Goal: Task Accomplishment & Management: Manage account settings

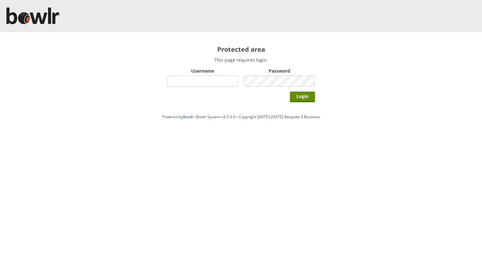
type input "hornseaindoorbowlsclub"
click at [315, 97] on div "Protected area This page requires login. Username hornseaindoorbowlsclub Passwo…" at bounding box center [240, 71] width 161 height 79
click at [315, 97] on input "Login" at bounding box center [302, 97] width 25 height 11
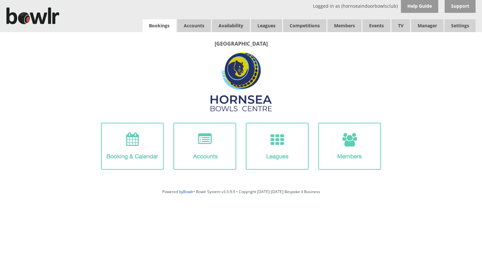
click at [170, 30] on link "Bookings" at bounding box center [158, 25] width 33 height 13
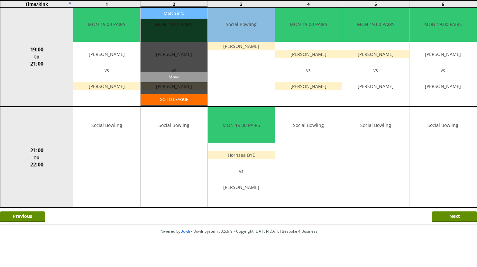
scroll to position [587, 0]
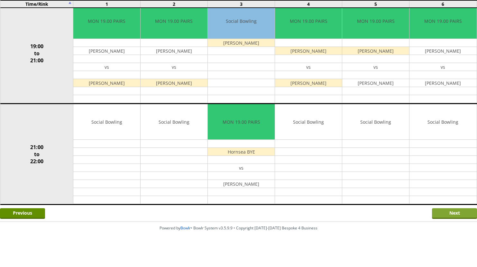
click at [449, 212] on input "Next" at bounding box center [454, 213] width 45 height 11
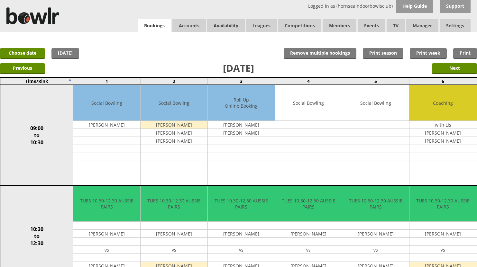
click at [153, 30] on link "Bookings" at bounding box center [154, 25] width 33 height 13
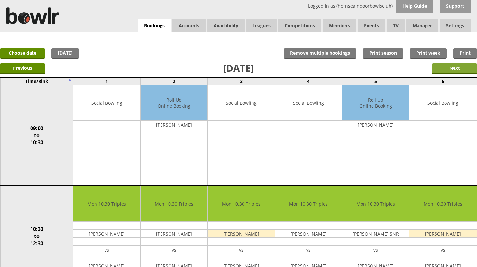
click at [439, 71] on input "Next" at bounding box center [454, 68] width 45 height 11
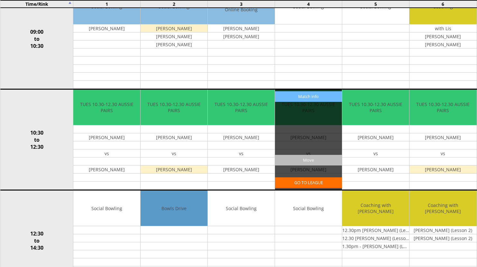
scroll to position [32, 0]
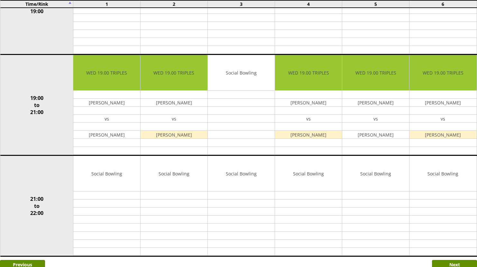
scroll to position [547, 0]
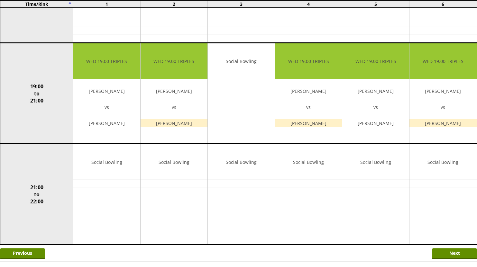
drag, startPoint x: 446, startPoint y: 254, endPoint x: 448, endPoint y: 263, distance: 9.3
click at [448, 259] on input "Next" at bounding box center [454, 254] width 45 height 11
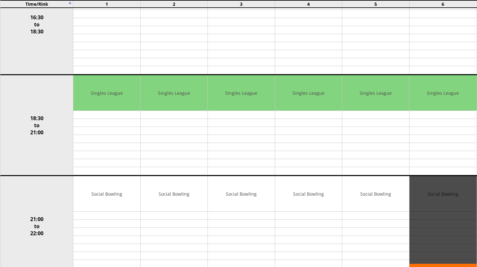
scroll to position [587, 0]
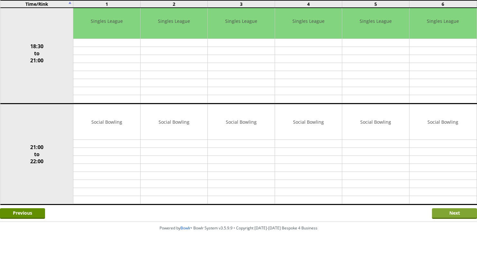
click at [438, 216] on input "Next" at bounding box center [454, 213] width 45 height 11
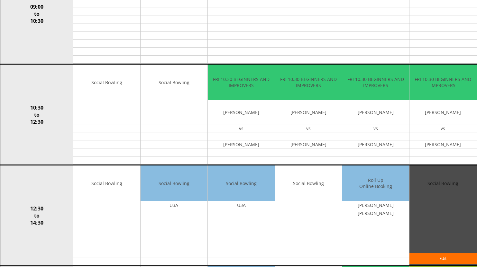
scroll to position [32, 0]
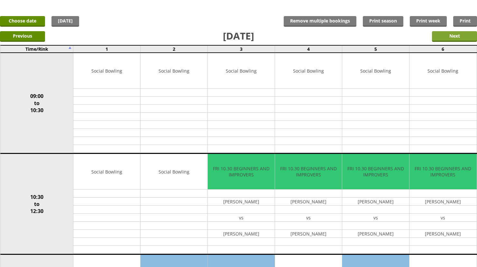
click at [440, 32] on input "Next" at bounding box center [454, 36] width 45 height 11
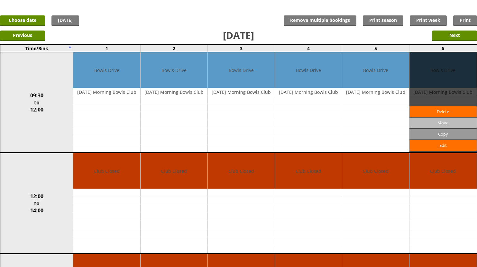
scroll to position [32, 0]
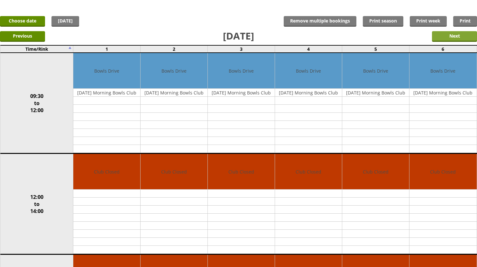
click at [439, 34] on input "Next" at bounding box center [454, 36] width 45 height 11
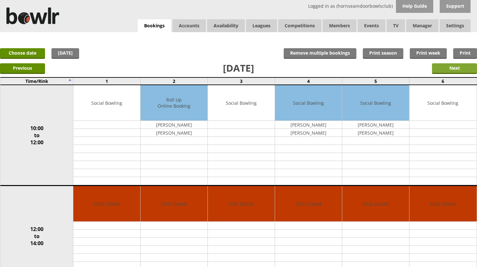
click at [451, 64] on input "Next" at bounding box center [454, 68] width 45 height 11
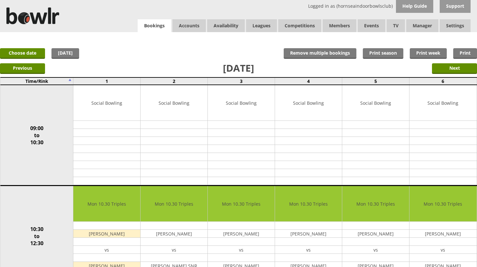
click at [160, 22] on link "Bookings" at bounding box center [154, 25] width 33 height 13
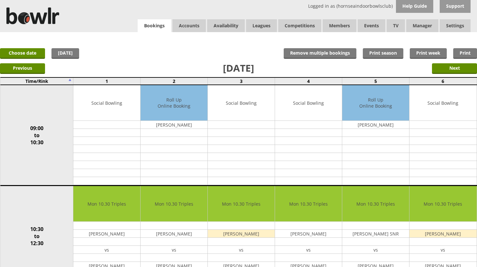
click at [147, 30] on link "Bookings" at bounding box center [154, 25] width 33 height 13
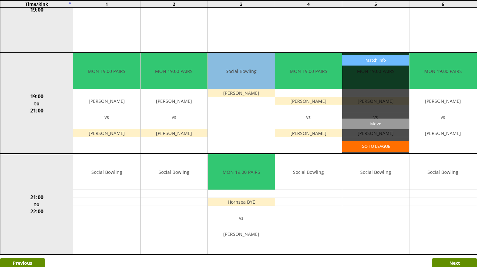
scroll to position [547, 0]
